Goal: Information Seeking & Learning: Understand process/instructions

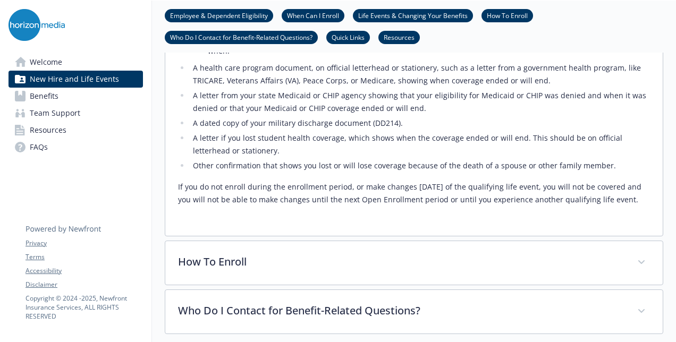
click at [104, 96] on link "Benefits" at bounding box center [75, 96] width 134 height 17
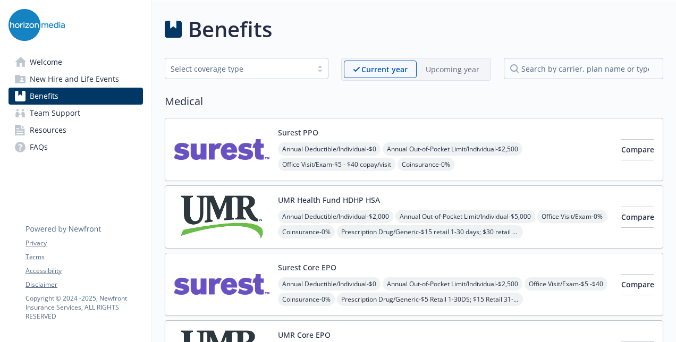
click at [113, 95] on link "Benefits" at bounding box center [75, 96] width 134 height 17
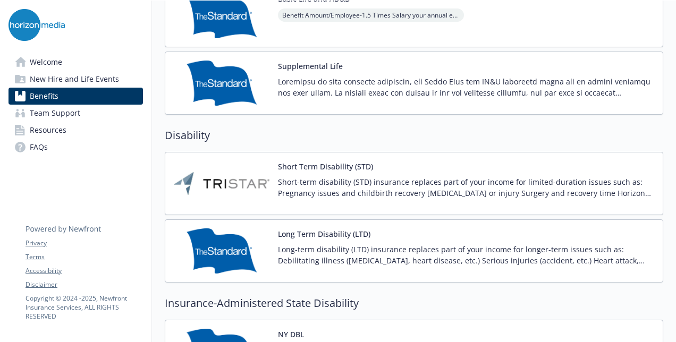
scroll to position [744, 0]
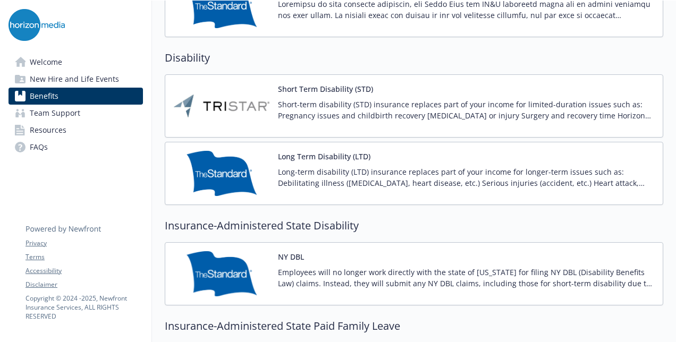
click at [363, 173] on p "Long-term disability (LTD) insurance replaces part of your income for longer-te…" at bounding box center [466, 177] width 376 height 22
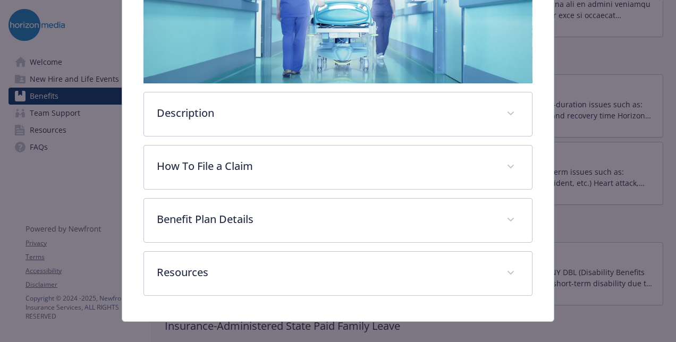
scroll to position [237, 0]
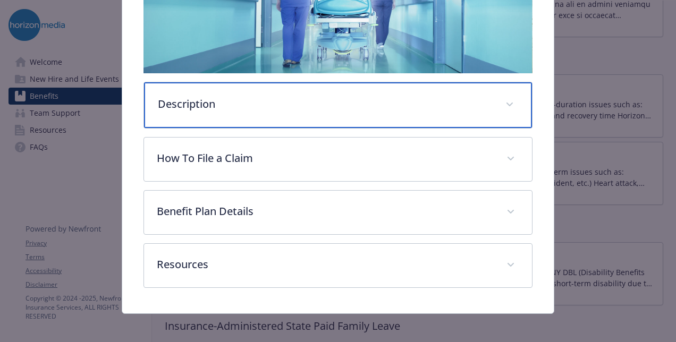
click at [240, 103] on p "Description" at bounding box center [325, 104] width 335 height 16
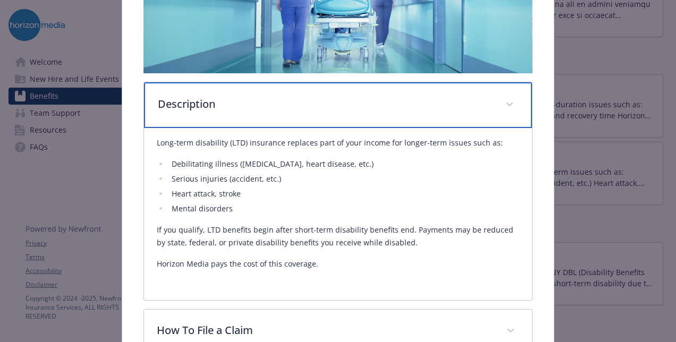
scroll to position [290, 0]
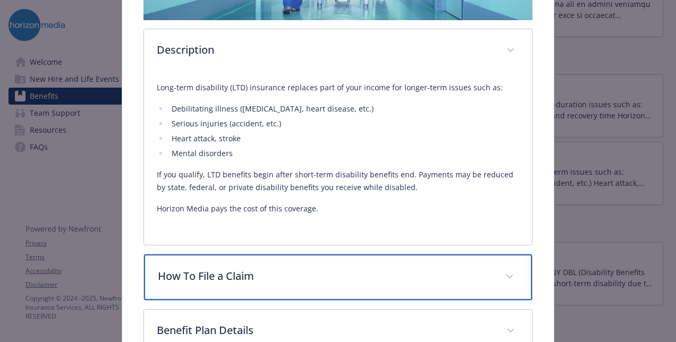
click at [330, 263] on div "How To File a Claim" at bounding box center [338, 277] width 388 height 46
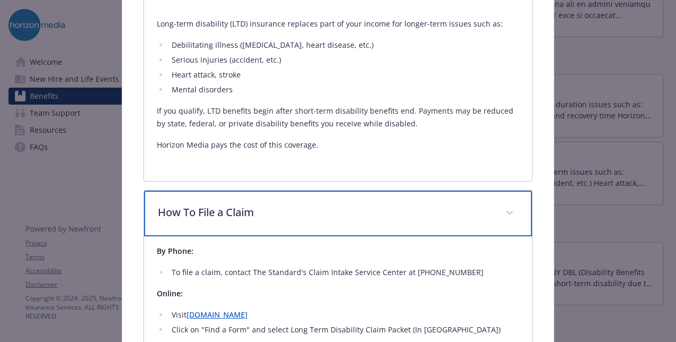
scroll to position [502, 0]
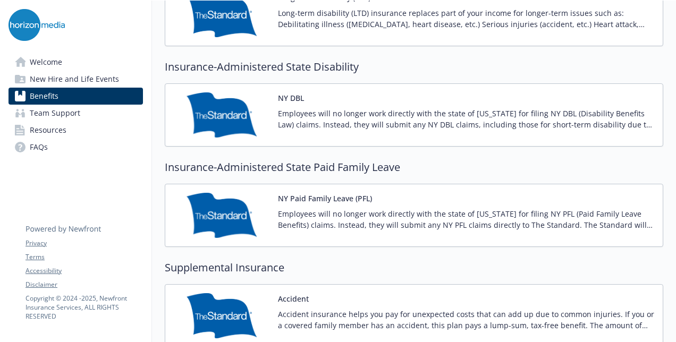
scroll to position [1009, 0]
click at [308, 208] on p "Employees will no longer work directly with the state of [US_STATE] for filing …" at bounding box center [466, 219] width 376 height 22
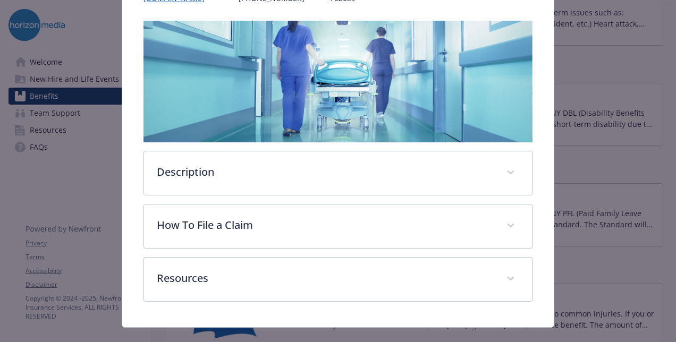
scroll to position [184, 0]
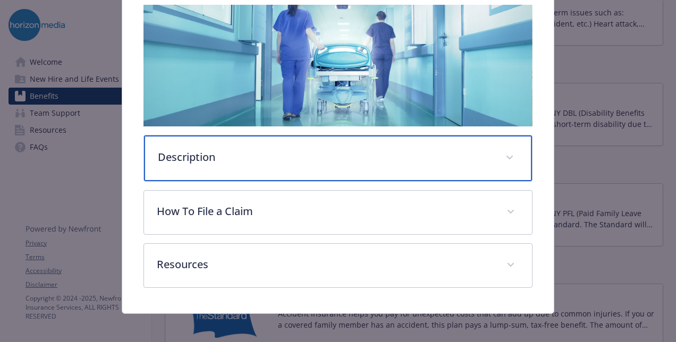
click at [281, 161] on p "Description" at bounding box center [325, 157] width 335 height 16
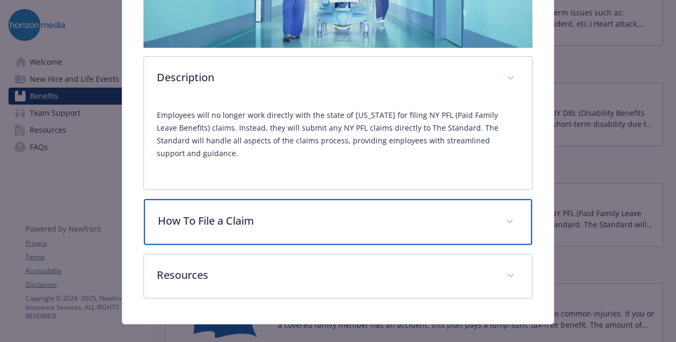
click at [310, 199] on div "How To File a Claim" at bounding box center [338, 222] width 388 height 46
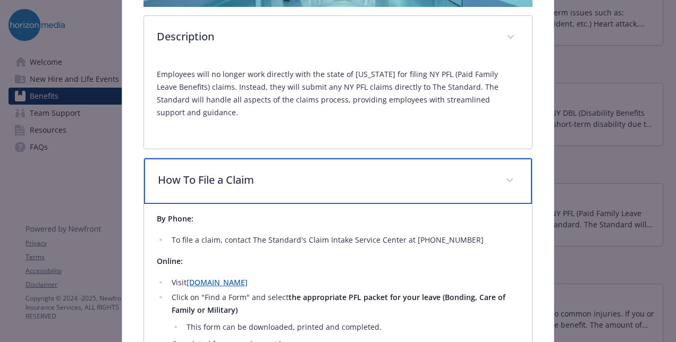
scroll to position [422, 0]
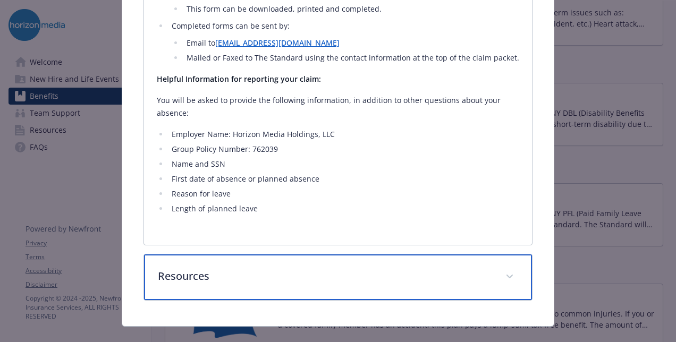
click at [332, 269] on div "Resources" at bounding box center [338, 277] width 388 height 46
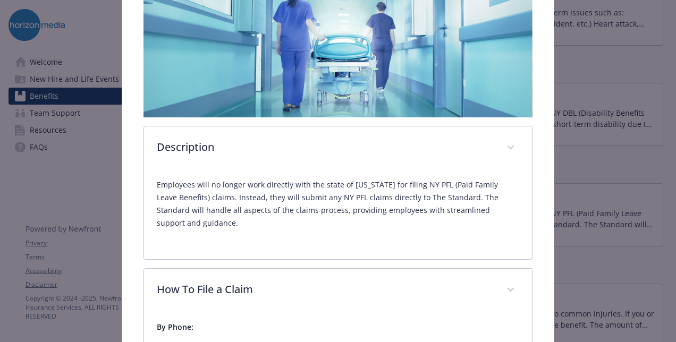
scroll to position [88, 0]
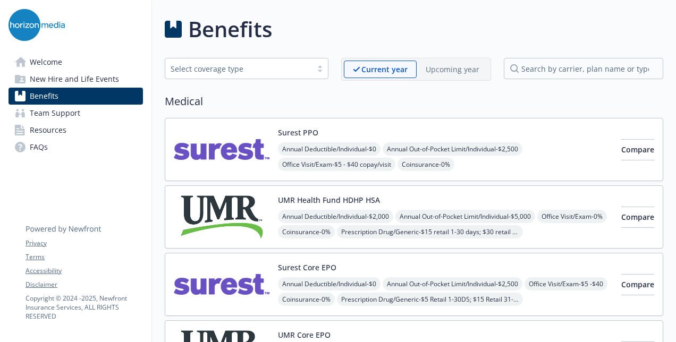
click at [69, 61] on link "Welcome" at bounding box center [75, 62] width 134 height 17
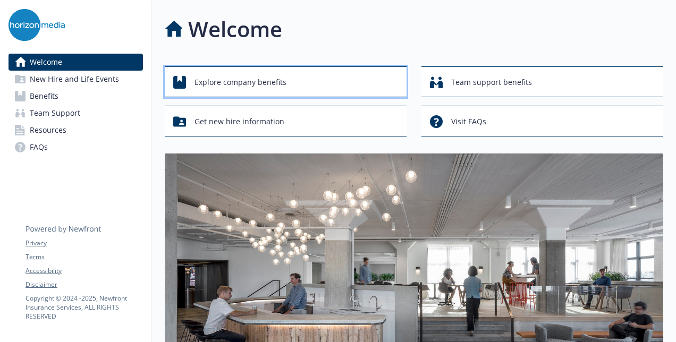
click at [261, 84] on span "Explore company benefits" at bounding box center [240, 82] width 92 height 20
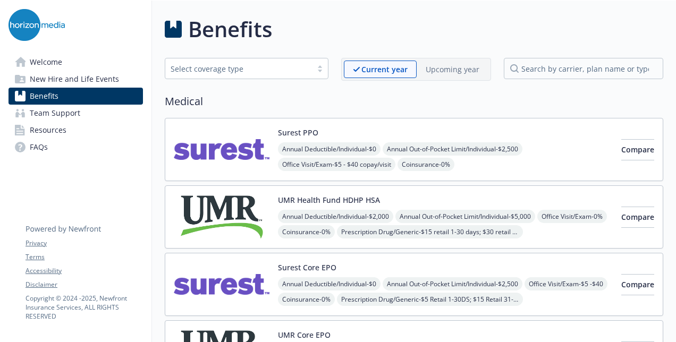
click at [248, 62] on div "Select coverage type" at bounding box center [238, 68] width 147 height 13
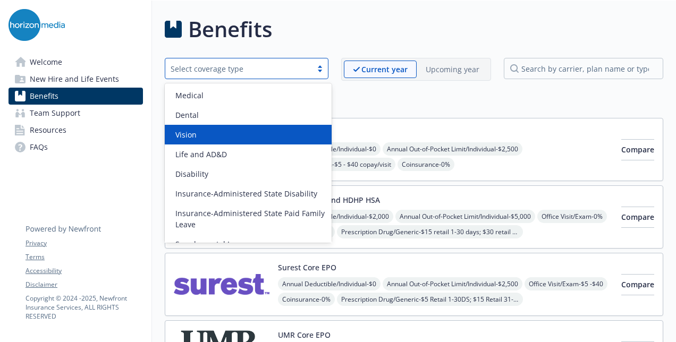
scroll to position [53, 0]
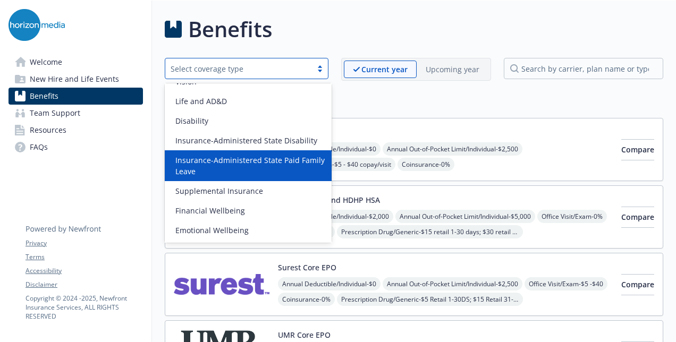
click at [238, 165] on span "Insurance-Administered State Paid Family Leave" at bounding box center [250, 166] width 150 height 22
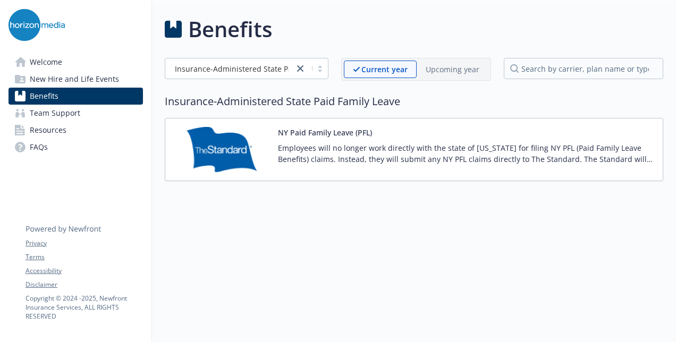
click at [408, 159] on p "Employees will no longer work directly with the state of [US_STATE] for filing …" at bounding box center [466, 153] width 376 height 22
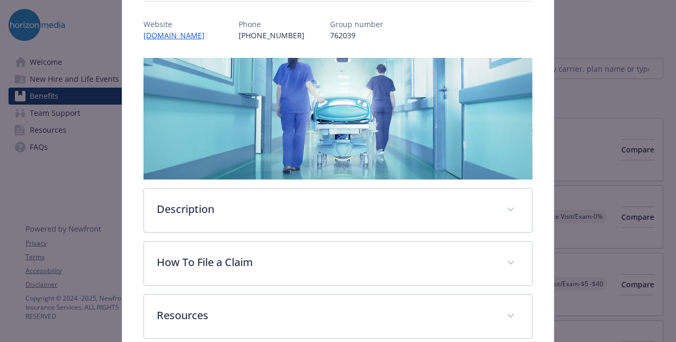
scroll to position [133, 0]
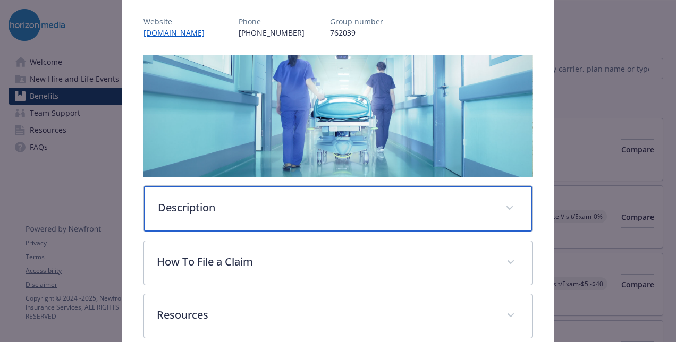
click at [346, 217] on div "Description" at bounding box center [338, 209] width 388 height 46
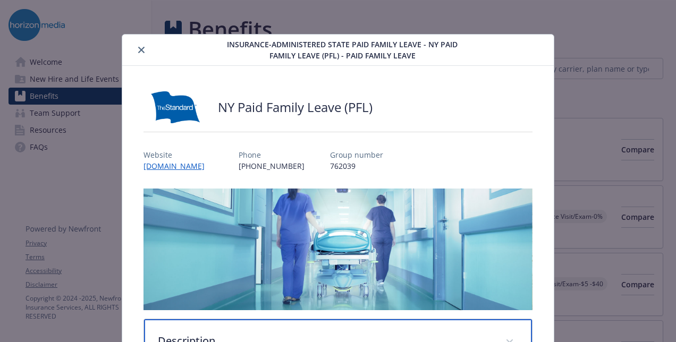
scroll to position [262, 0]
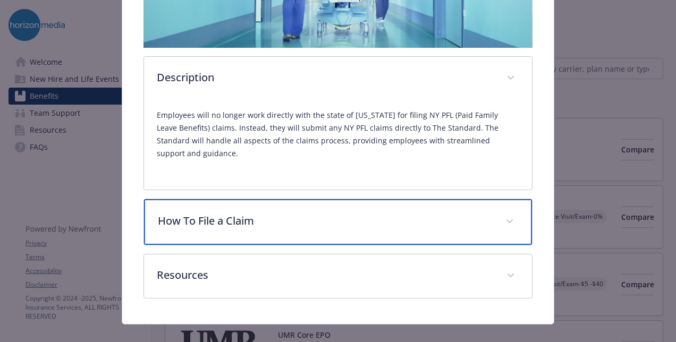
click at [383, 213] on p "How To File a Claim" at bounding box center [325, 221] width 335 height 16
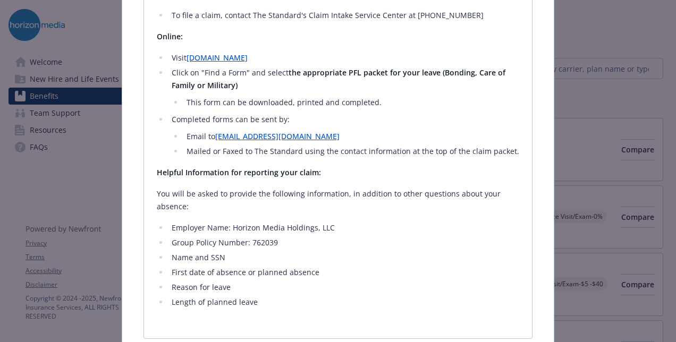
scroll to position [528, 0]
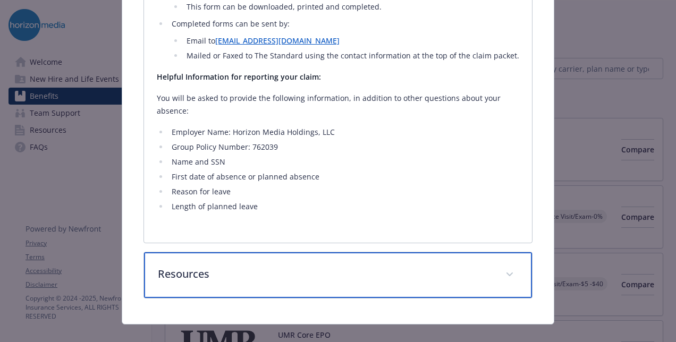
click at [285, 266] on p "Resources" at bounding box center [325, 274] width 335 height 16
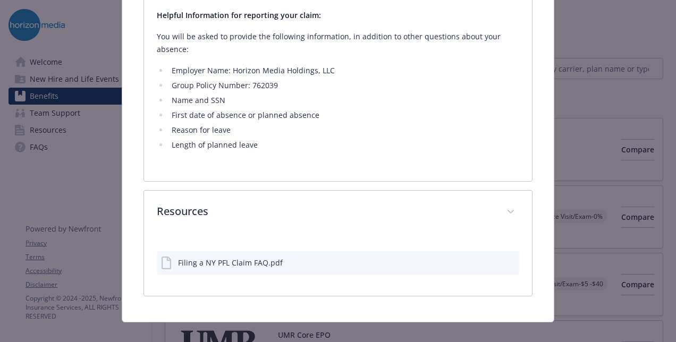
click at [237, 255] on div "Filing a NY PFL Claim FAQ.pdf" at bounding box center [338, 262] width 362 height 23
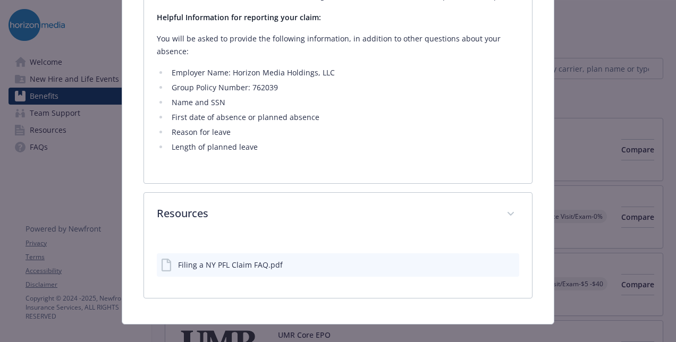
click at [249, 259] on div "Filing a NY PFL Claim FAQ.pdf" at bounding box center [230, 264] width 105 height 11
click at [488, 259] on button "details for plan Insurance-Administered State Paid Family Leave - NY Paid Famil…" at bounding box center [492, 264] width 8 height 11
click at [507, 260] on icon "preview file" at bounding box center [509, 263] width 10 height 7
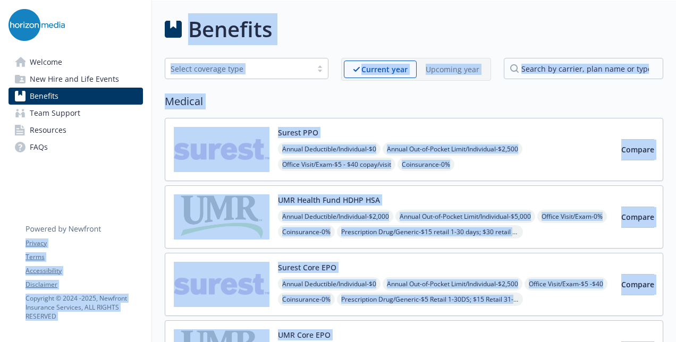
drag, startPoint x: 73, startPoint y: 152, endPoint x: 74, endPoint y: 175, distance: 22.9
click at [74, 175] on div "Welcome New Hire and Life Events Benefits Team Support Resources FAQs Privacy T…" at bounding box center [75, 89] width 151 height 176
drag, startPoint x: 256, startPoint y: 1, endPoint x: 616, endPoint y: 24, distance: 360.9
click at [616, 24] on div "Benefits" at bounding box center [414, 29] width 498 height 32
